Goal: Task Accomplishment & Management: Use online tool/utility

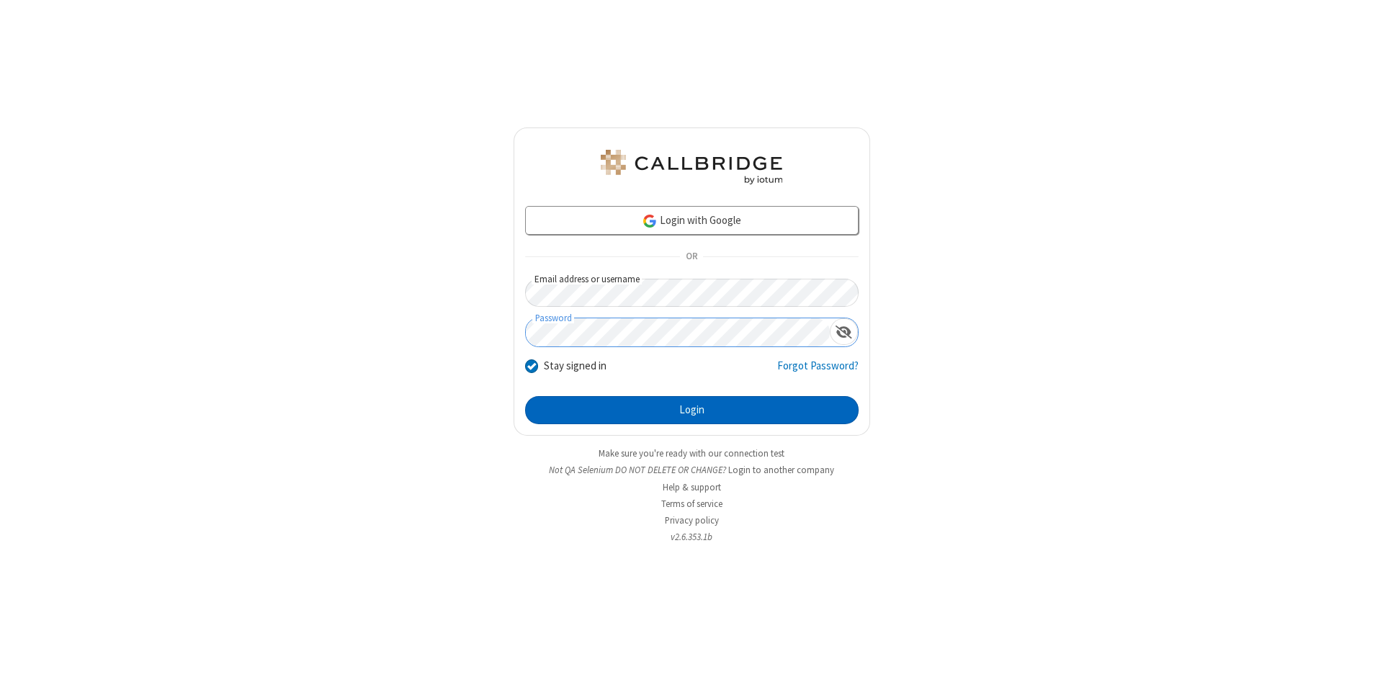
click at [691, 411] on button "Login" at bounding box center [691, 410] width 333 height 29
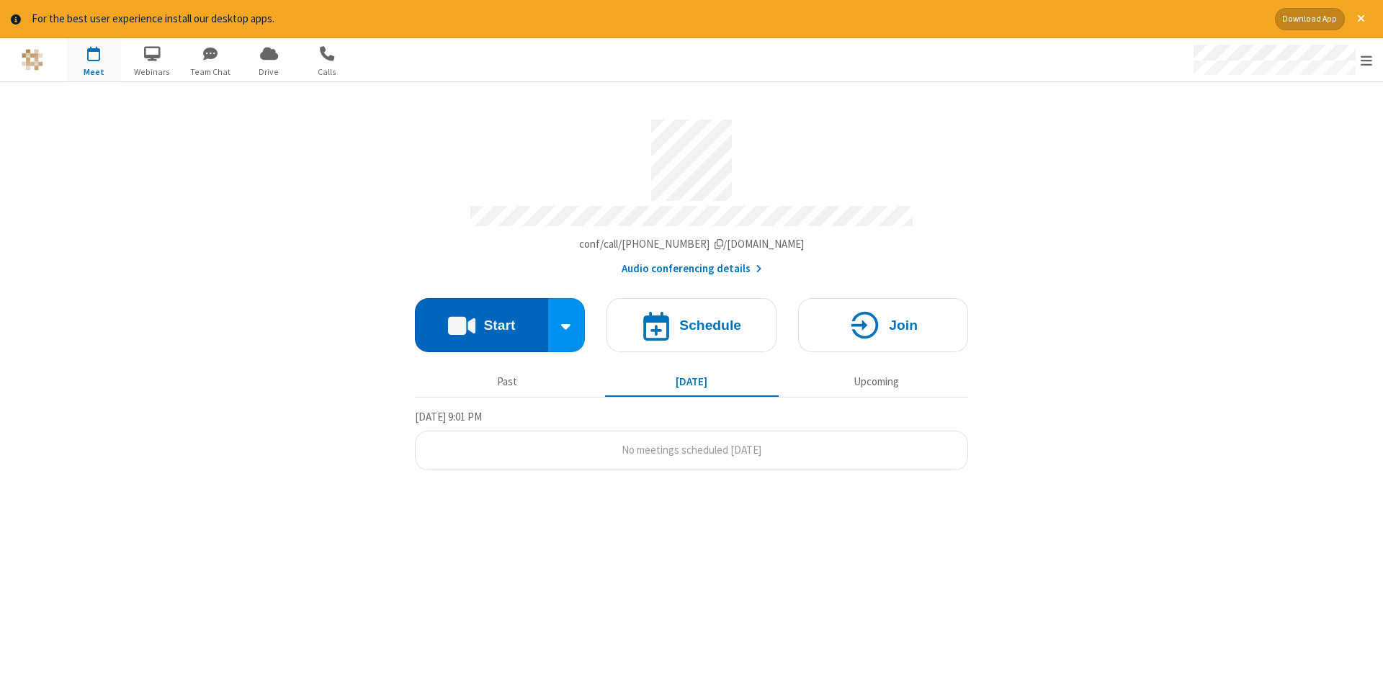
click at [481, 320] on button "Start" at bounding box center [481, 325] width 133 height 54
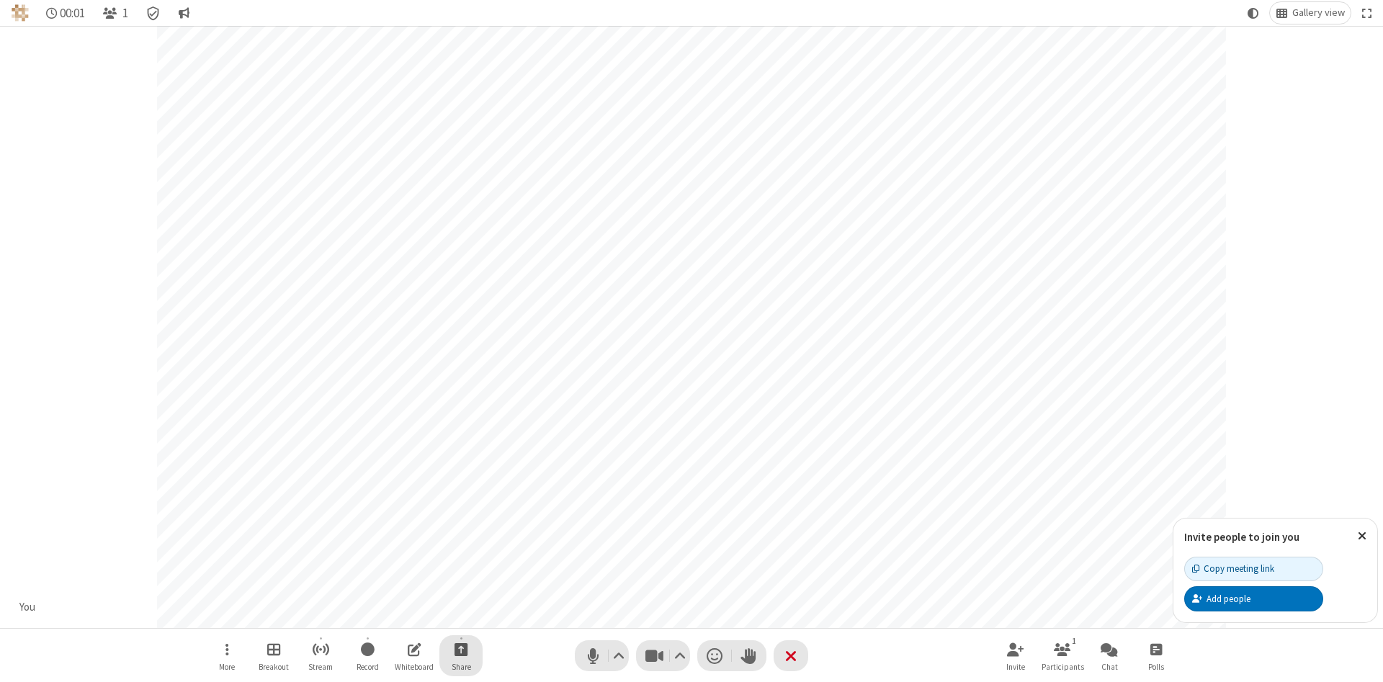
click at [460, 649] on span "Start sharing" at bounding box center [461, 649] width 14 height 18
click at [460, 561] on span "Share additional camera" at bounding box center [469, 564] width 107 height 12
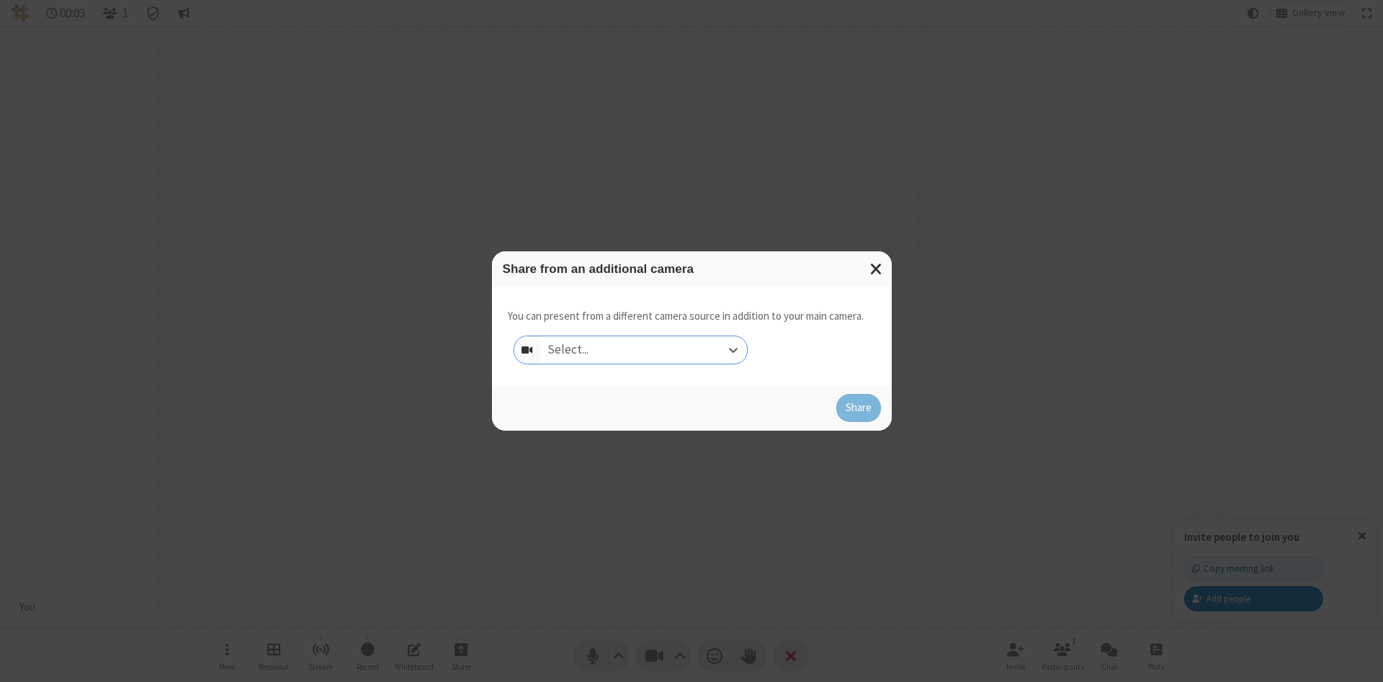
click at [643, 349] on div "Select..." at bounding box center [643, 349] width 207 height 27
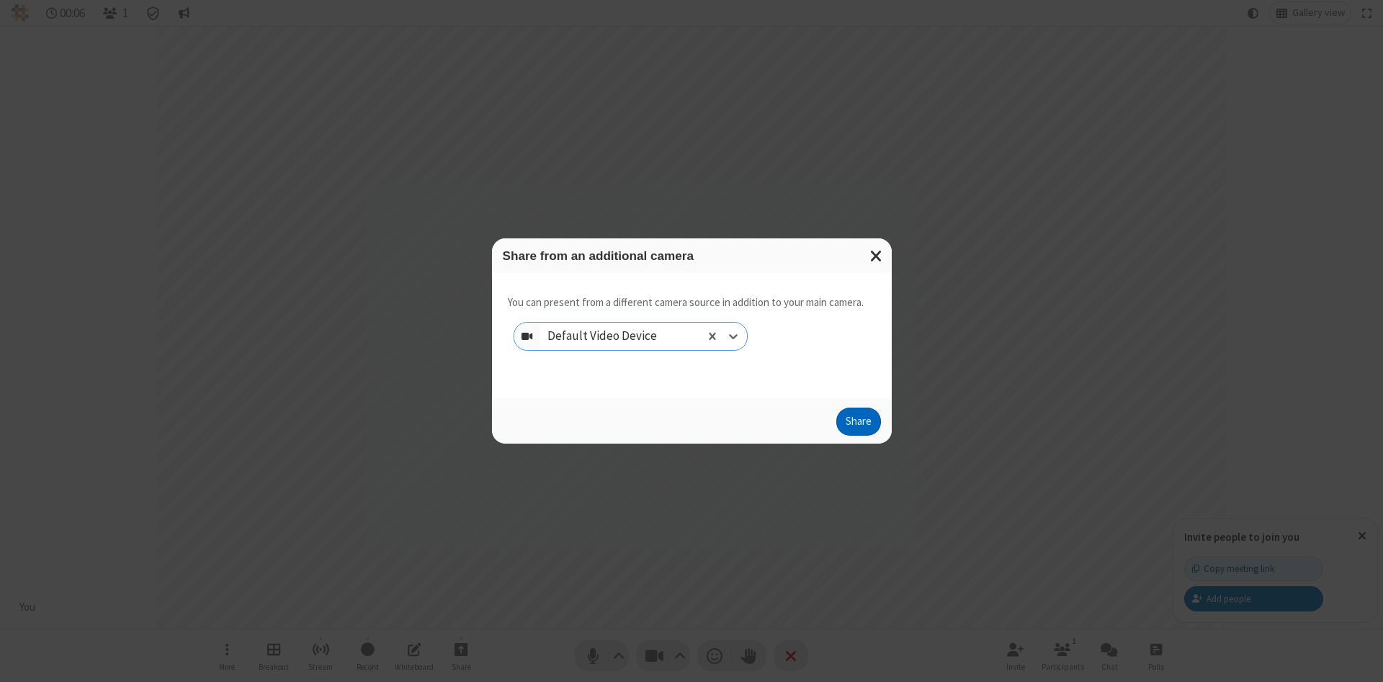
click at [858, 425] on button "Share" at bounding box center [858, 422] width 45 height 29
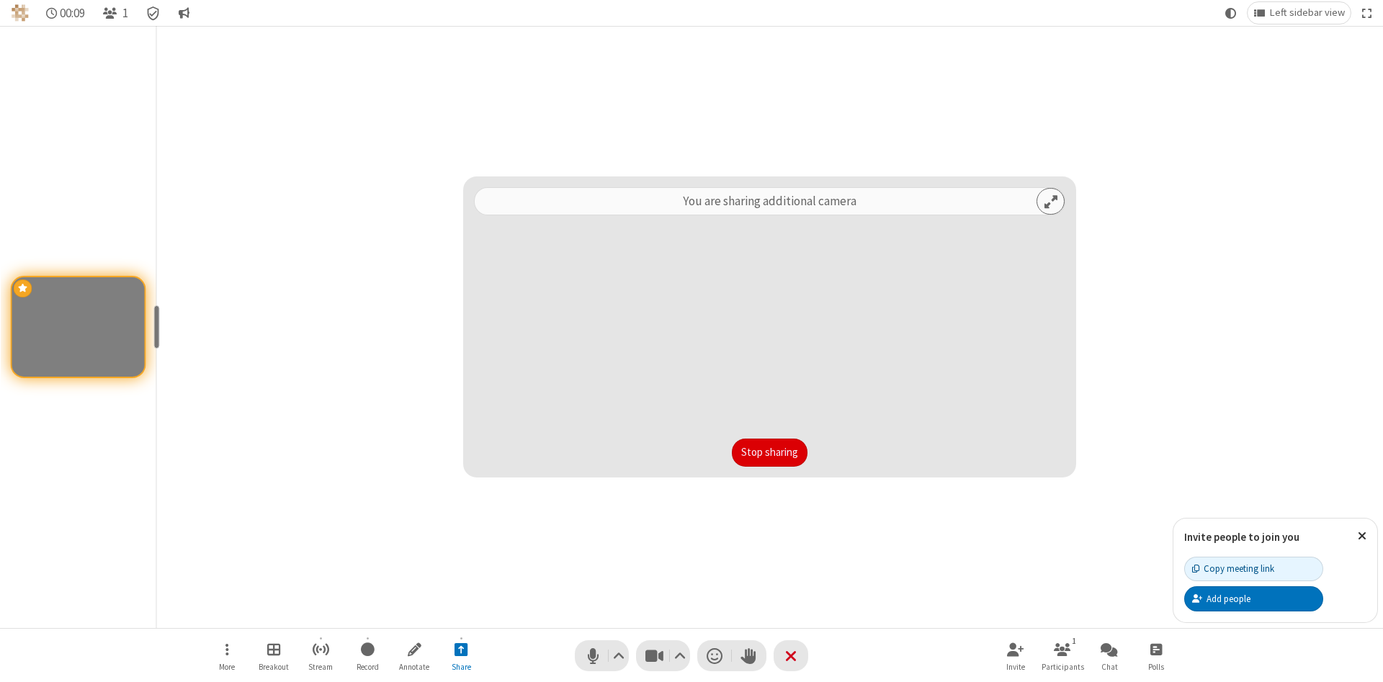
click at [769, 452] on button "Stop sharing" at bounding box center [770, 453] width 76 height 29
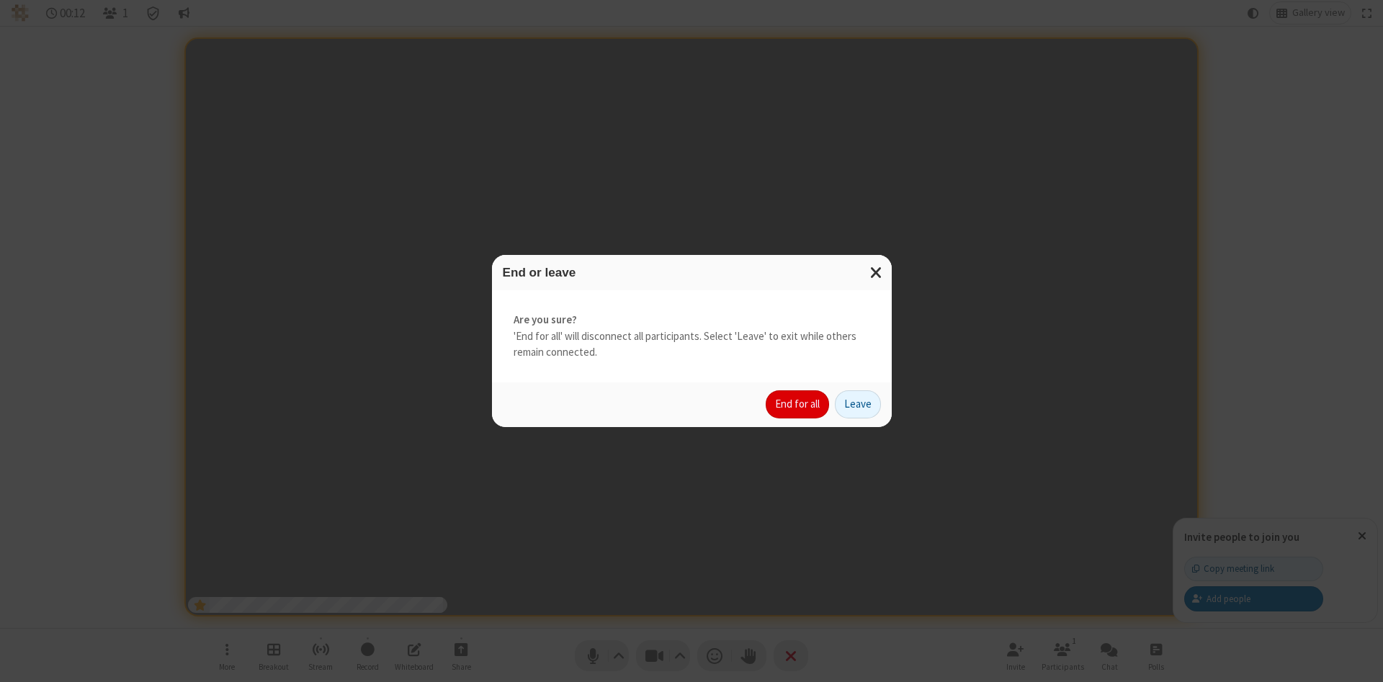
click at [798, 404] on button "End for all" at bounding box center [797, 404] width 63 height 29
